Goal: Transaction & Acquisition: Purchase product/service

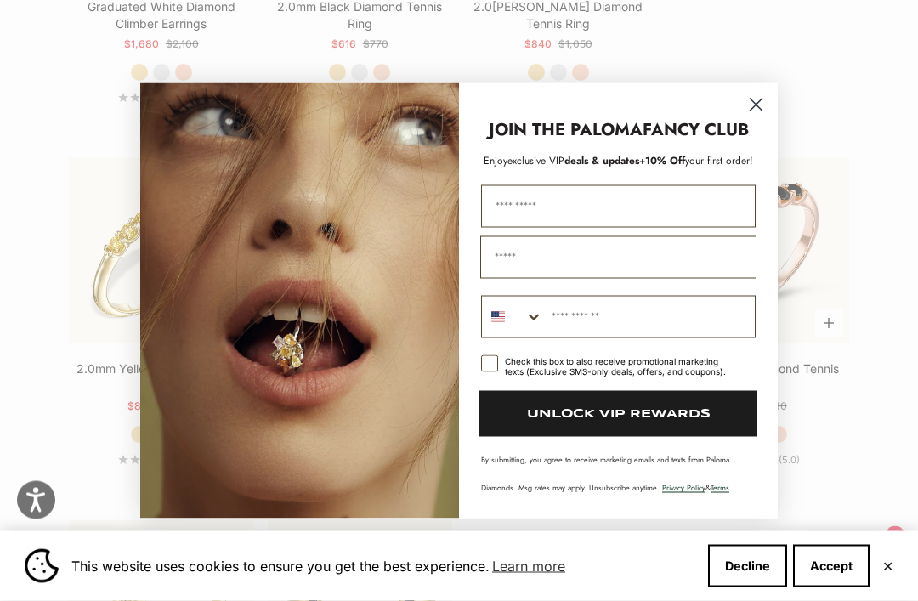
scroll to position [2185, 0]
click at [758, 110] on icon "Close dialog" at bounding box center [756, 105] width 12 height 12
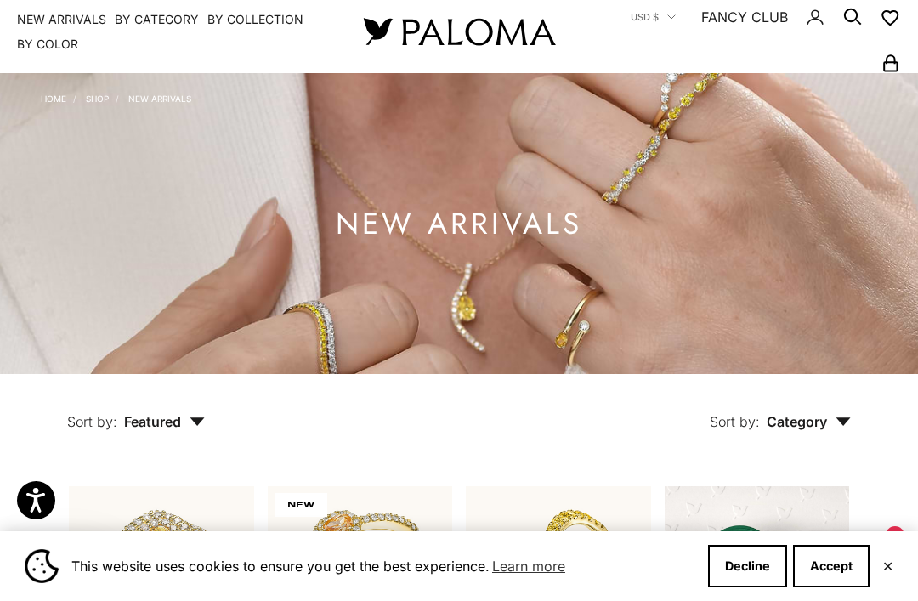
scroll to position [0, 0]
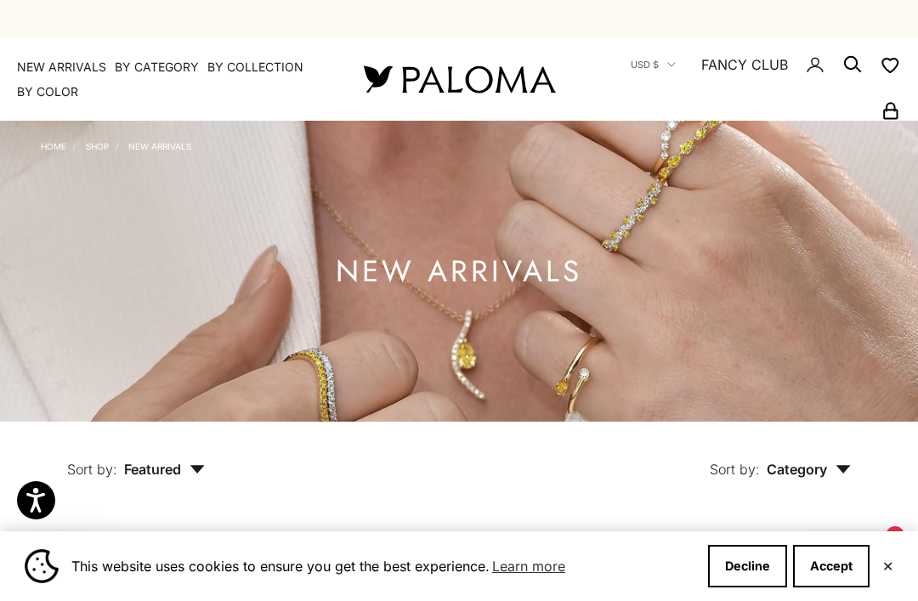
click at [274, 59] on summary "By Collection" at bounding box center [255, 67] width 96 height 17
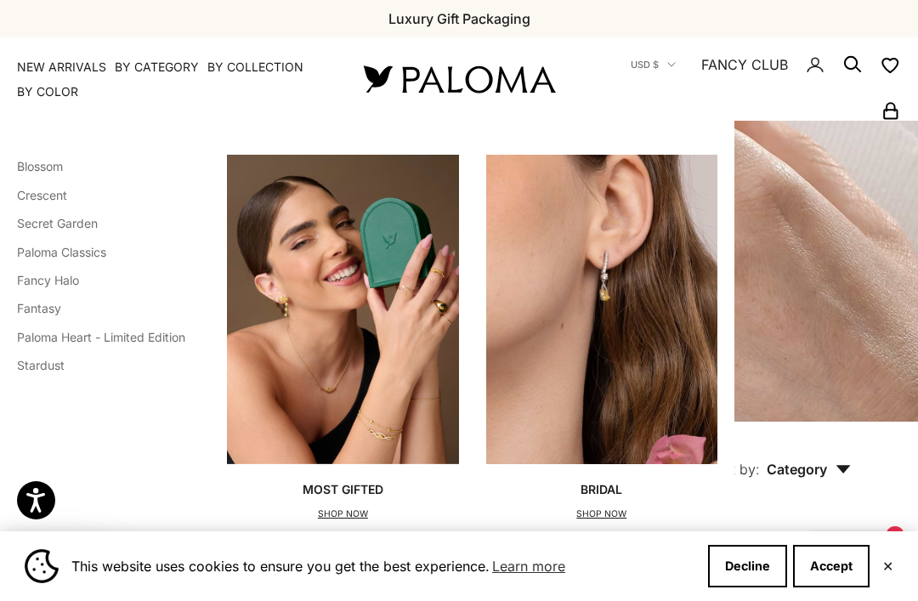
click at [49, 161] on link "Blossom" at bounding box center [40, 166] width 46 height 14
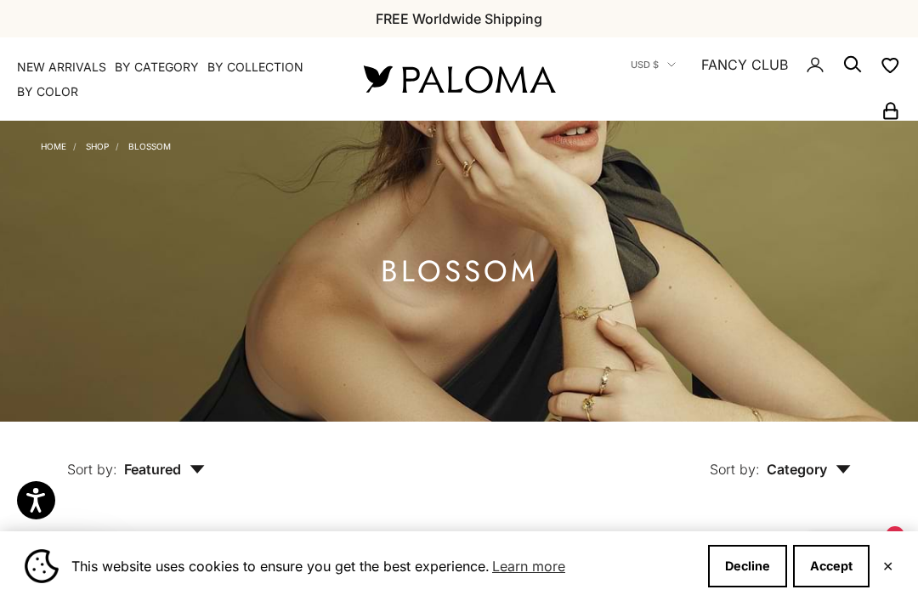
click at [99, 147] on link "Shop" at bounding box center [97, 146] width 23 height 10
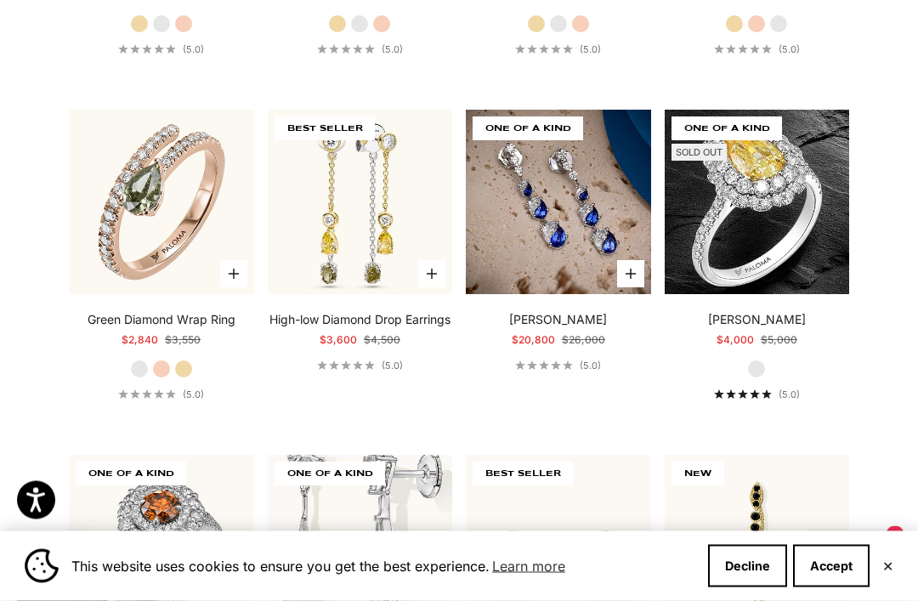
scroll to position [6750, 0]
click at [169, 223] on img at bounding box center [160, 201] width 203 height 203
click at [184, 175] on img at bounding box center [160, 201] width 203 height 203
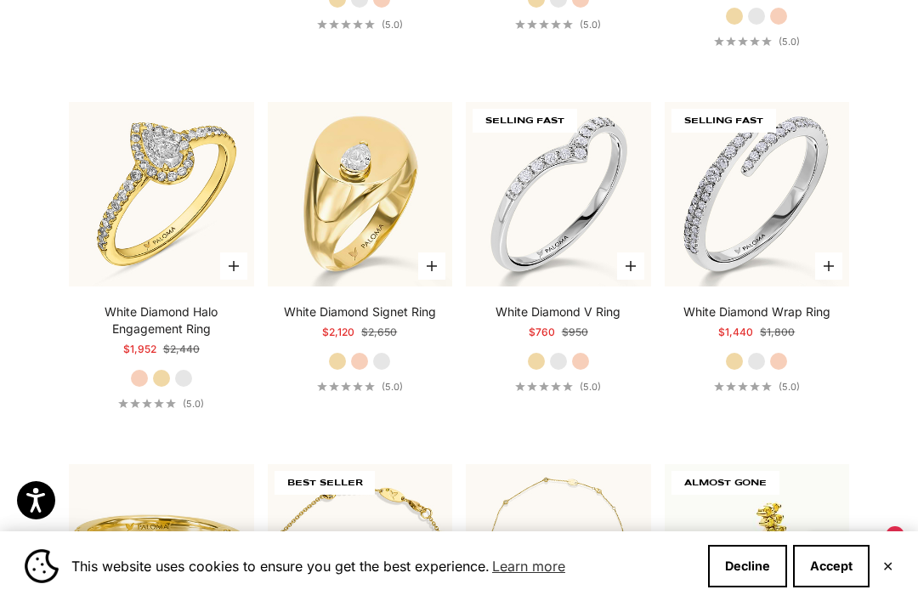
scroll to position [10774, 0]
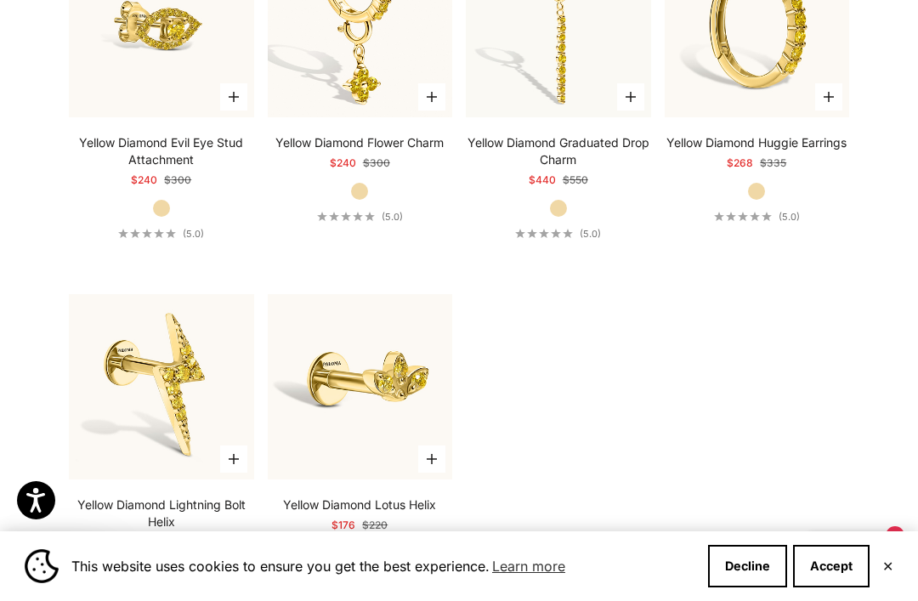
scroll to position [11631, 0]
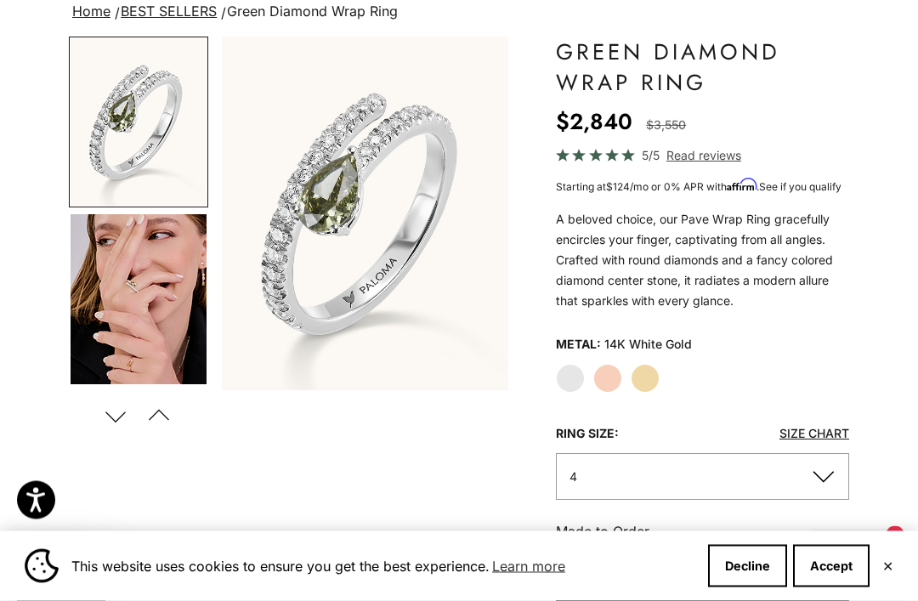
scroll to position [161, 0]
click at [604, 393] on label "Rose Gold" at bounding box center [607, 378] width 29 height 29
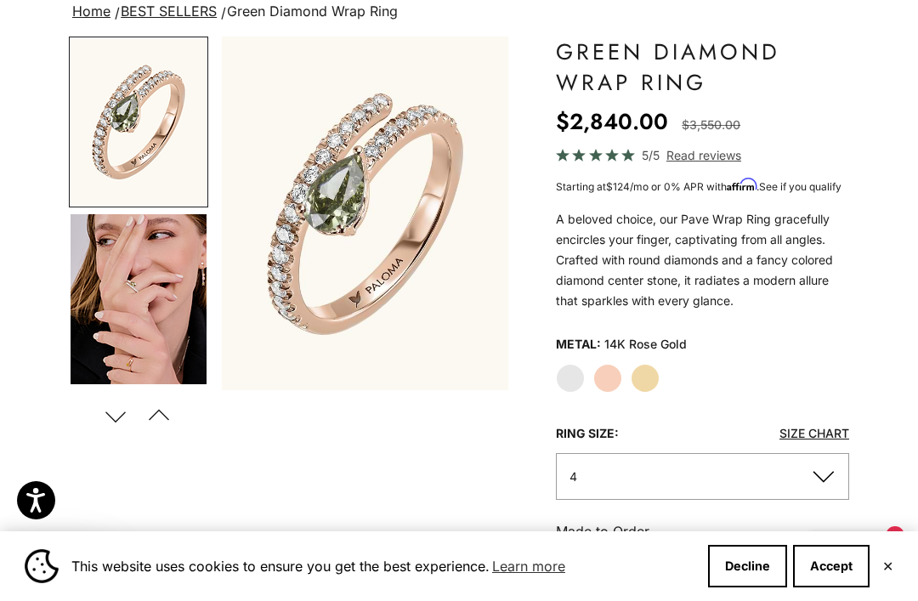
click at [653, 389] on label "Yellow Gold" at bounding box center [645, 378] width 29 height 29
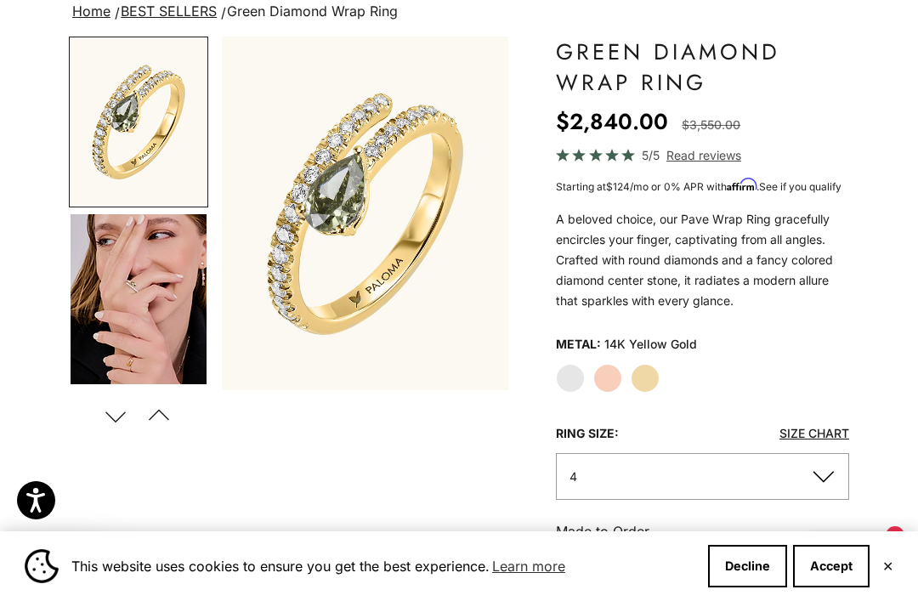
click at [598, 393] on label "Rose Gold" at bounding box center [607, 378] width 29 height 29
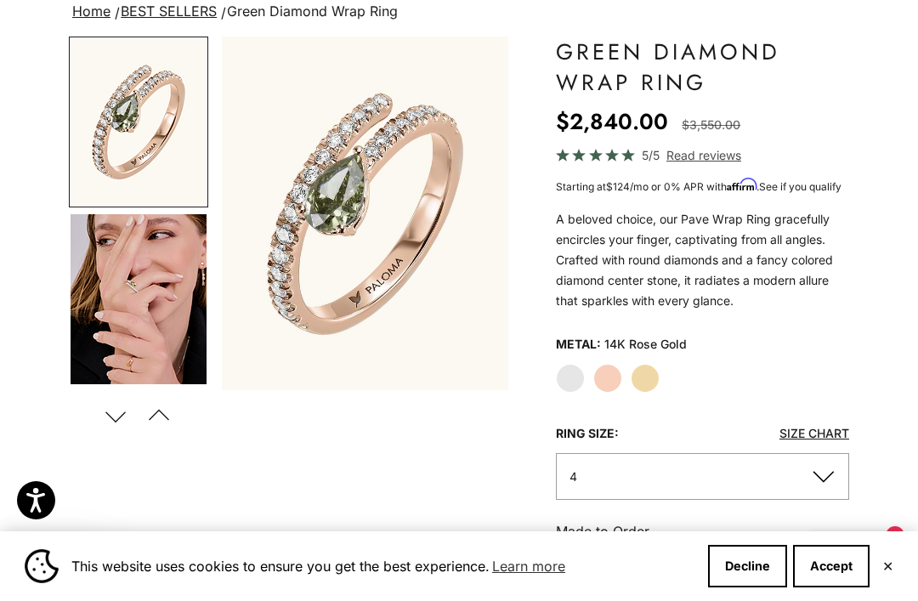
click at [604, 393] on label "Rose Gold" at bounding box center [607, 378] width 29 height 29
